Goal: Task Accomplishment & Management: Manage account settings

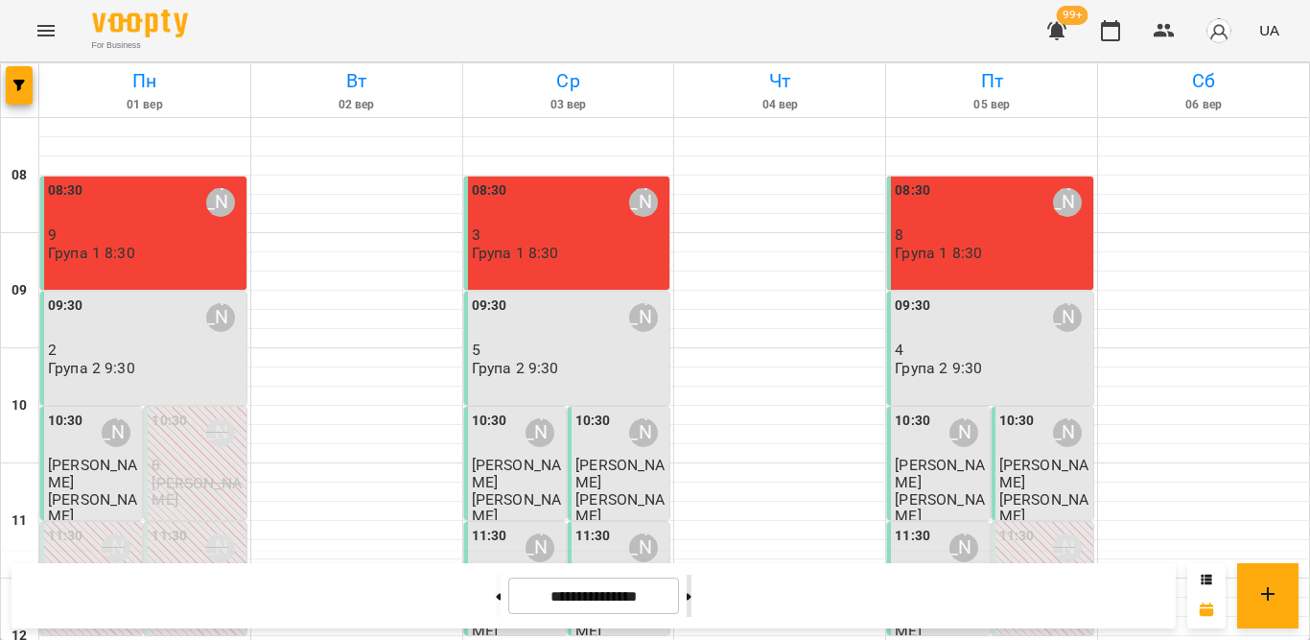
click at [692, 600] on button at bounding box center [689, 596] width 5 height 42
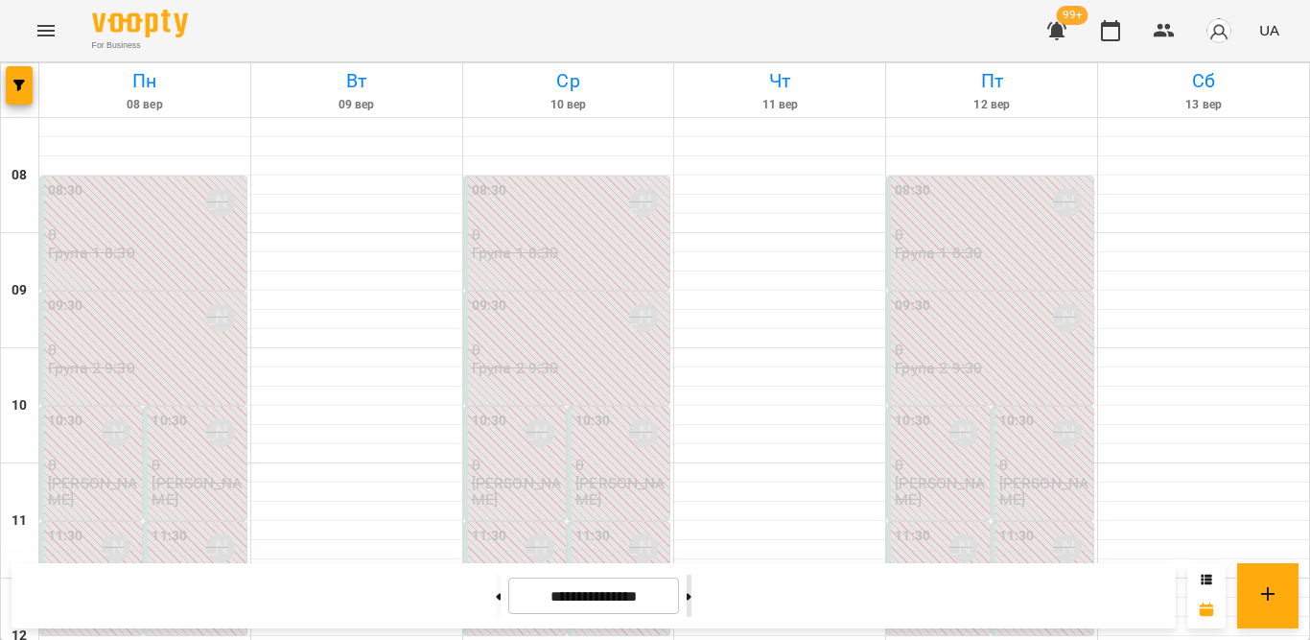
click at [692, 597] on button at bounding box center [689, 596] width 5 height 42
click at [692, 600] on button at bounding box center [689, 596] width 5 height 42
type input "**********"
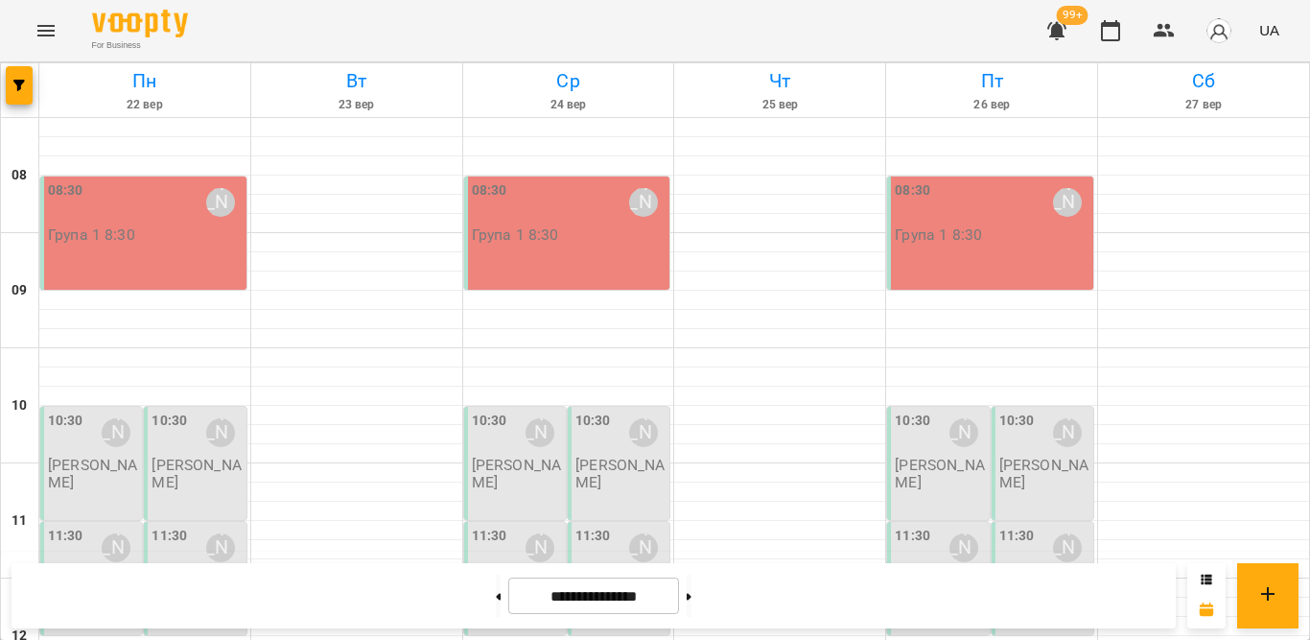
click at [150, 195] on div "08:30 Тетяна Орешко-Кушнір" at bounding box center [145, 202] width 195 height 44
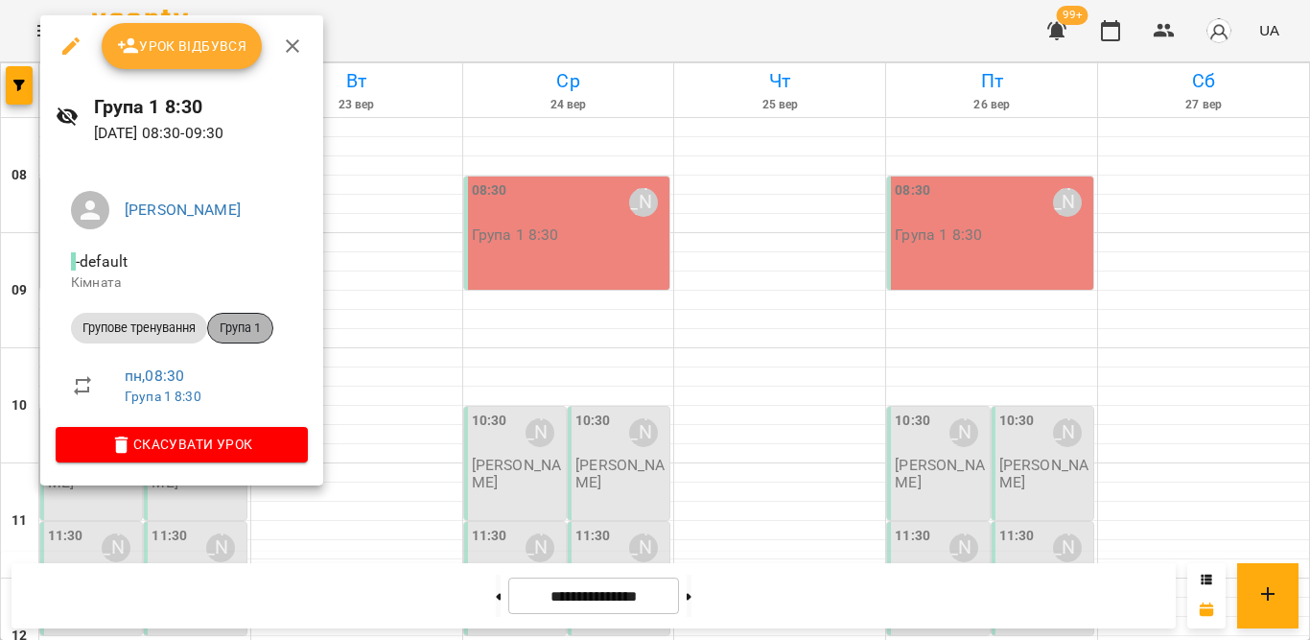
click at [249, 321] on span "Група 1" at bounding box center [240, 327] width 64 height 17
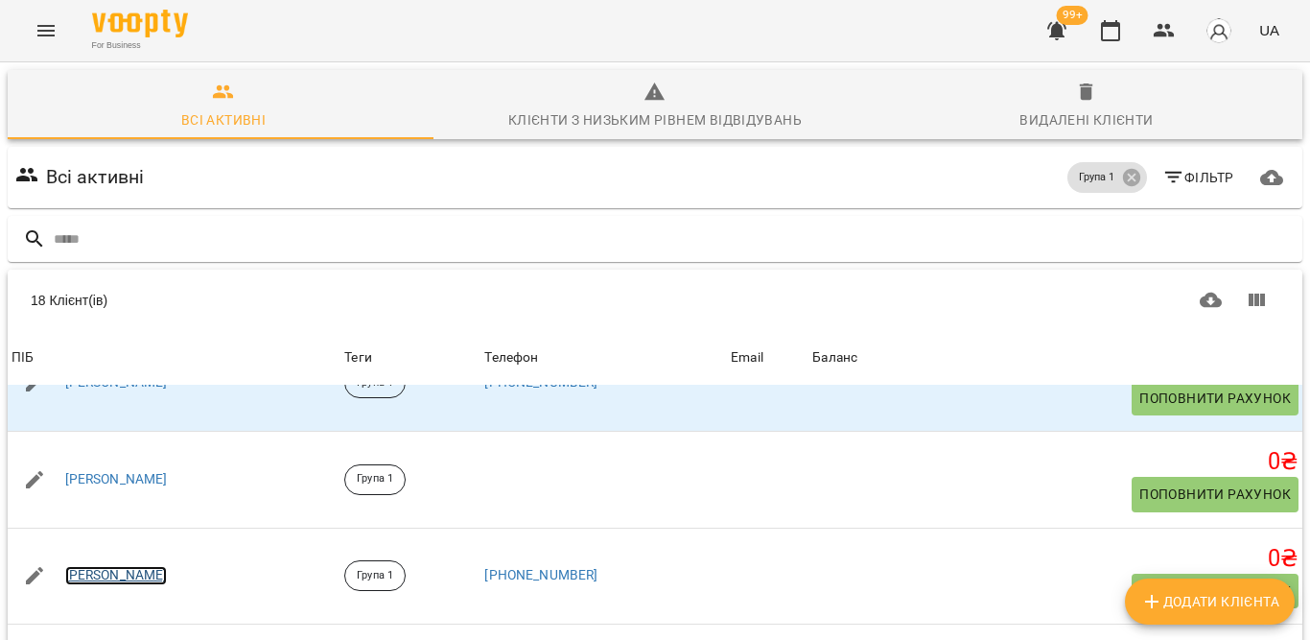
scroll to position [1311, 0]
